Goal: Information Seeking & Learning: Learn about a topic

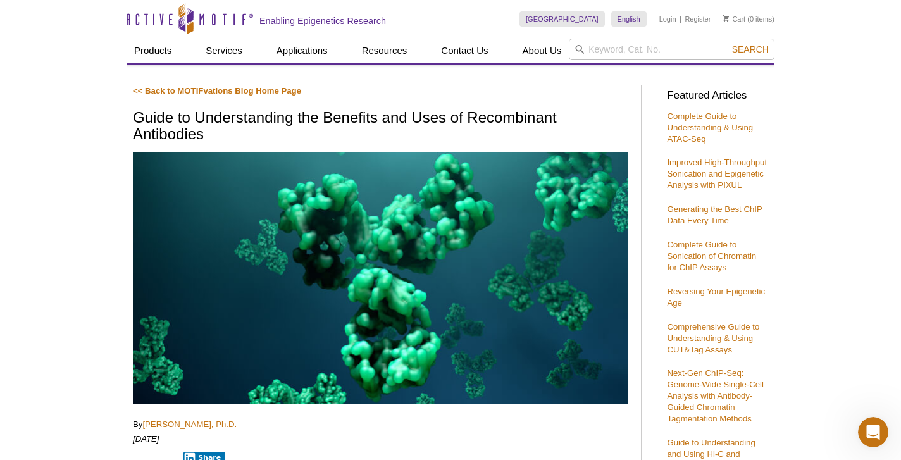
click at [199, 27] on icon "Active Motif Logo" at bounding box center [189, 18] width 126 height 31
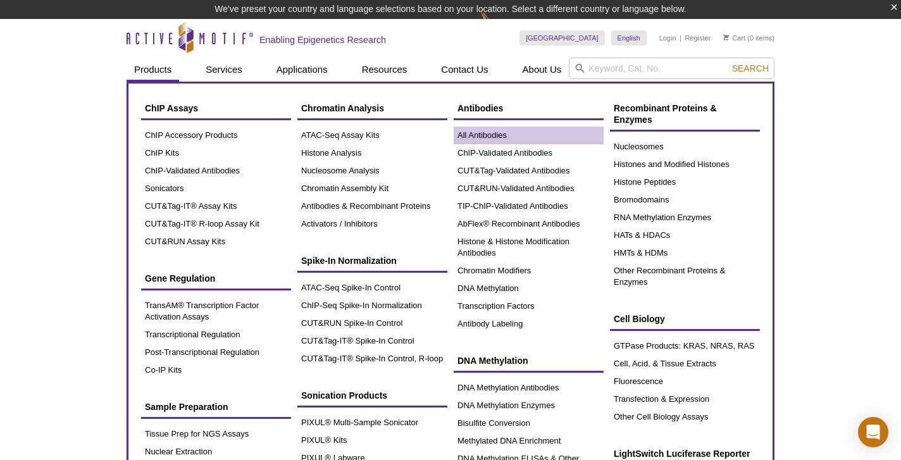
click at [498, 137] on link "All Antibodies" at bounding box center [528, 135] width 150 height 18
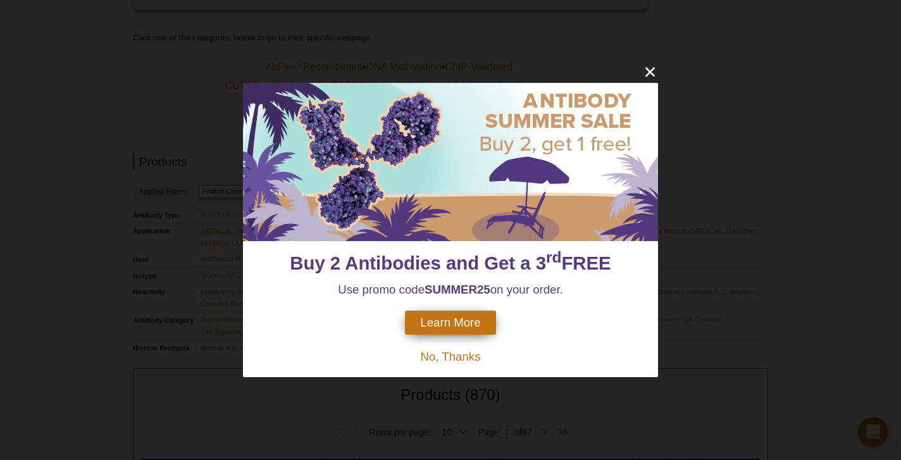
scroll to position [257, 0]
click at [648, 71] on icon "close" at bounding box center [649, 72] width 9 height 9
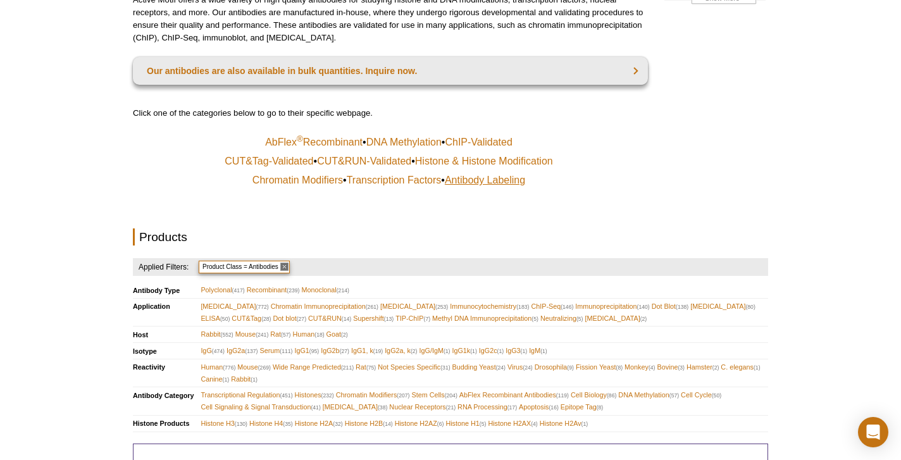
scroll to position [247, 0]
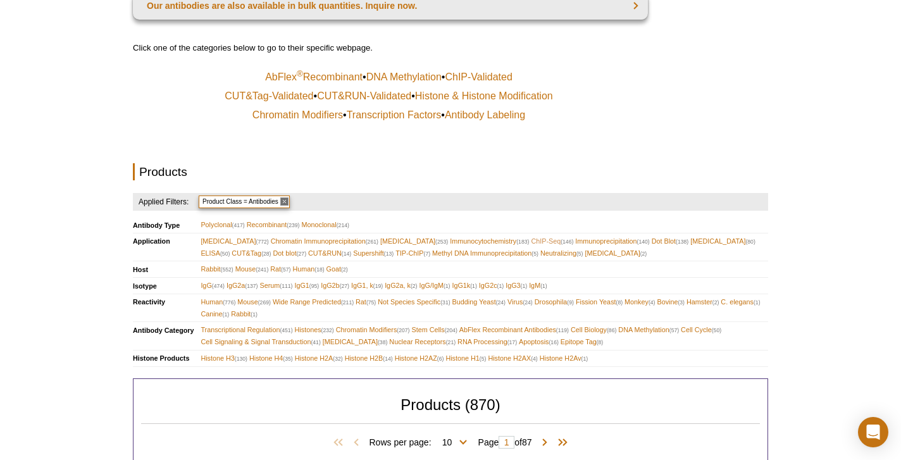
click at [541, 237] on span "ChIP-Seq (146)" at bounding box center [552, 241] width 42 height 12
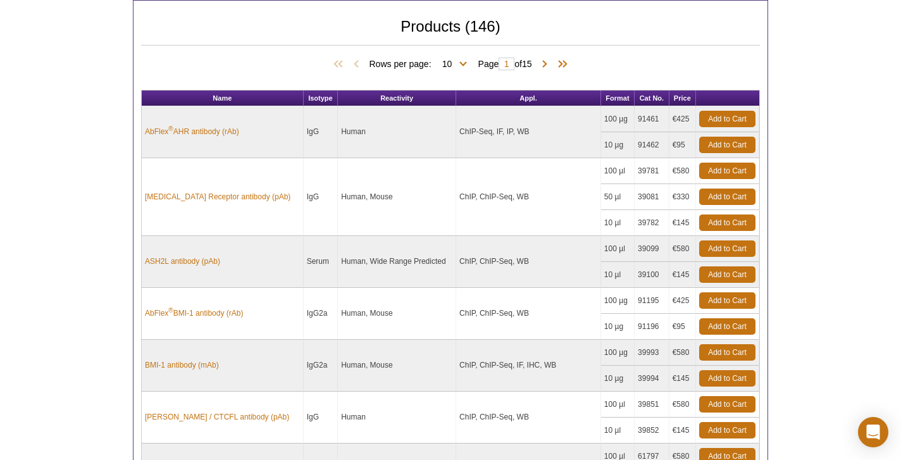
scroll to position [599, 0]
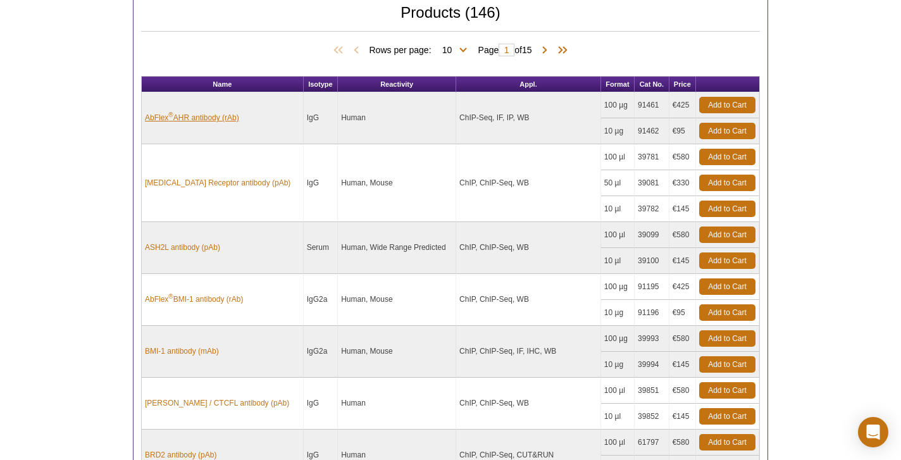
click at [197, 112] on link "AbFlex ® AHR antibody (rAb)" at bounding box center [192, 117] width 94 height 11
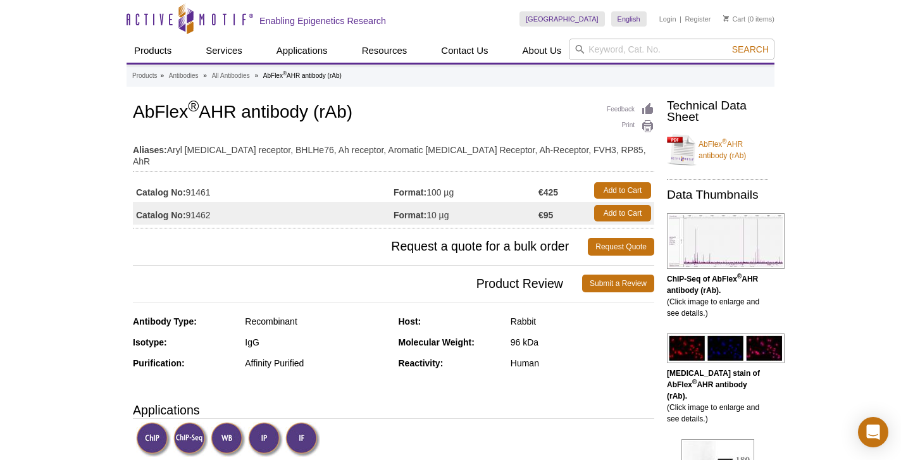
click at [219, 20] on icon "Active Motif Logo" at bounding box center [189, 18] width 126 height 31
